Goal: Understand process/instructions: Learn how to perform a task or action

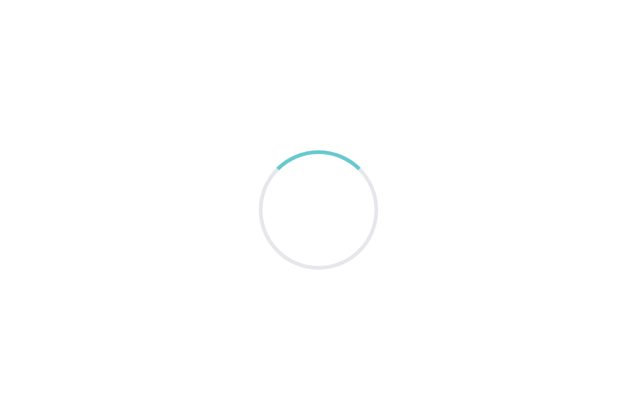
scroll to position [37, 0]
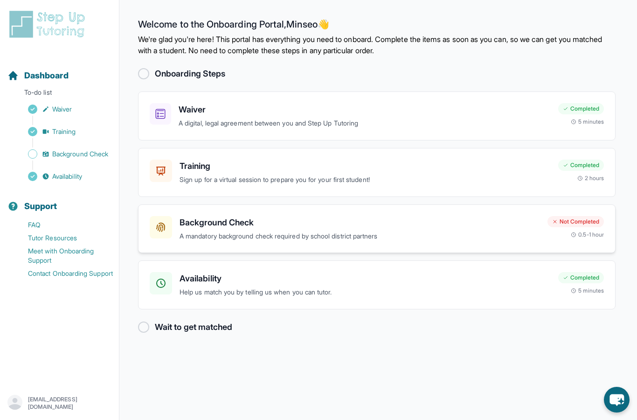
click at [480, 231] on p "A mandatory background check required by school district partners" at bounding box center [360, 236] width 361 height 11
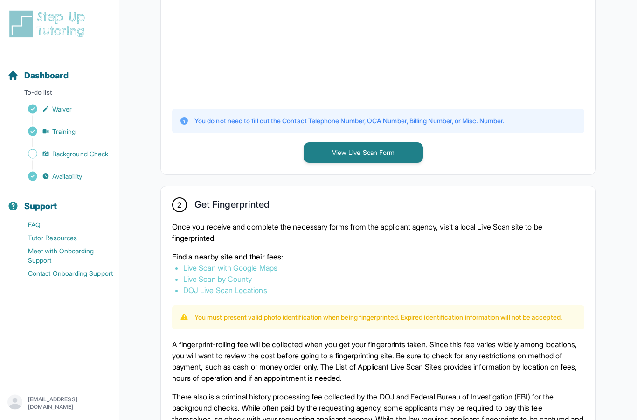
scroll to position [360, 0]
click at [273, 271] on link "Live Scan with Google Maps" at bounding box center [230, 267] width 94 height 9
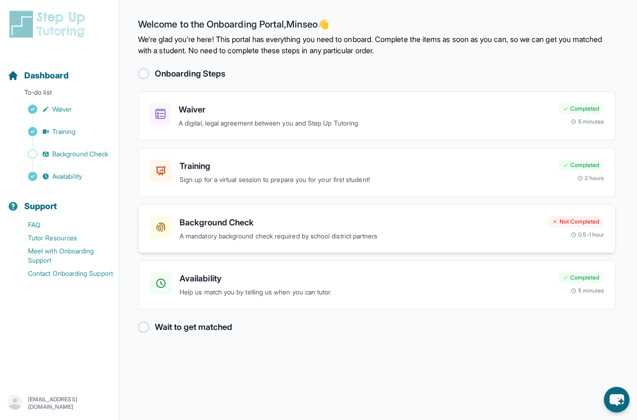
click at [315, 237] on p "A mandatory background check required by school district partners" at bounding box center [360, 236] width 361 height 11
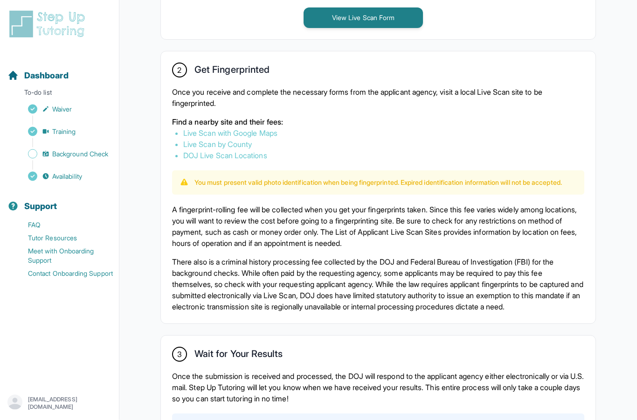
scroll to position [483, 0]
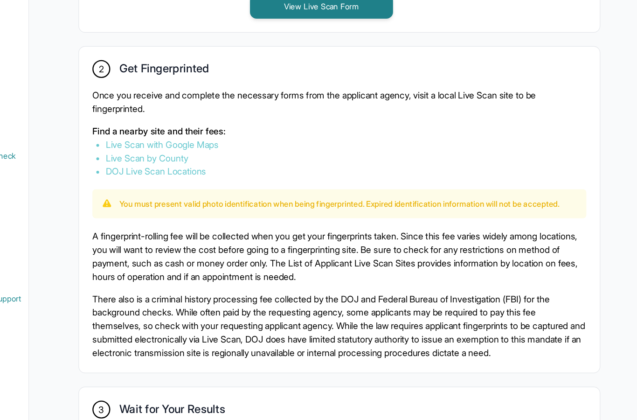
click at [183, 140] on link "Live Scan with Google Maps" at bounding box center [230, 144] width 94 height 9
